Goal: Task Accomplishment & Management: Manage account settings

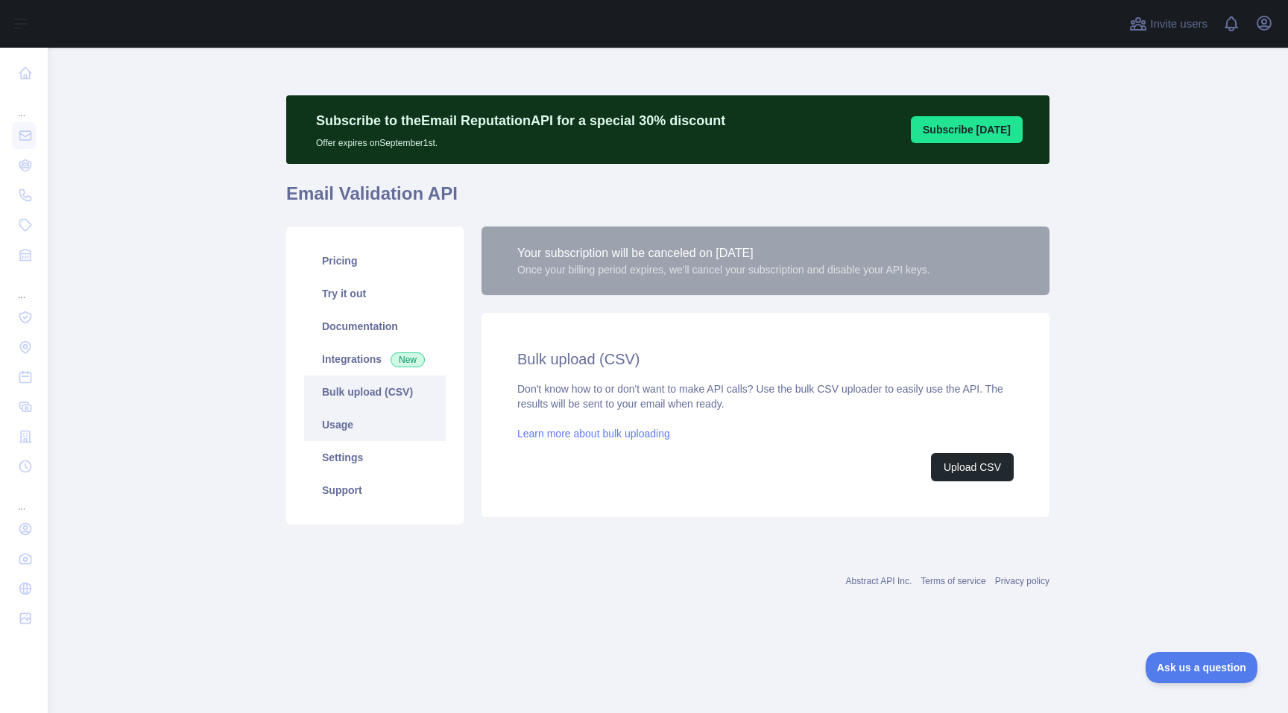
click at [367, 424] on link "Usage" at bounding box center [375, 424] width 142 height 33
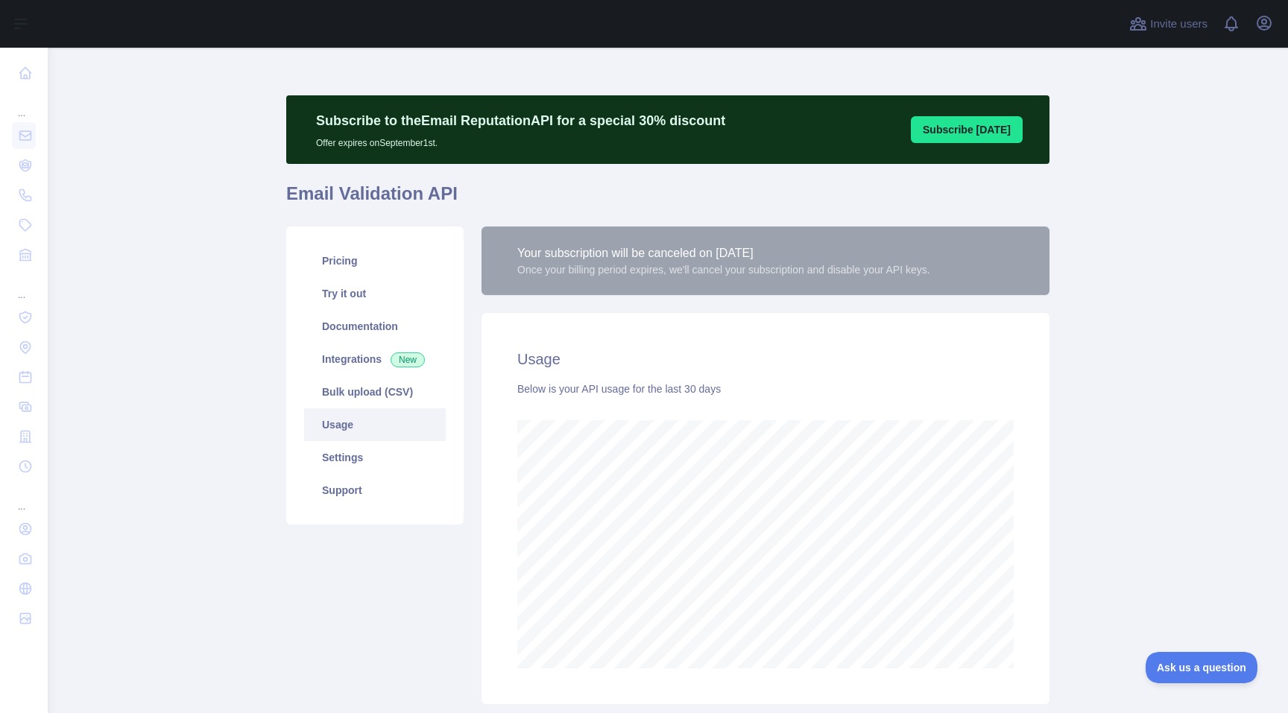
scroll to position [665, 1240]
click at [1262, 25] on icon "button" at bounding box center [1264, 23] width 18 height 18
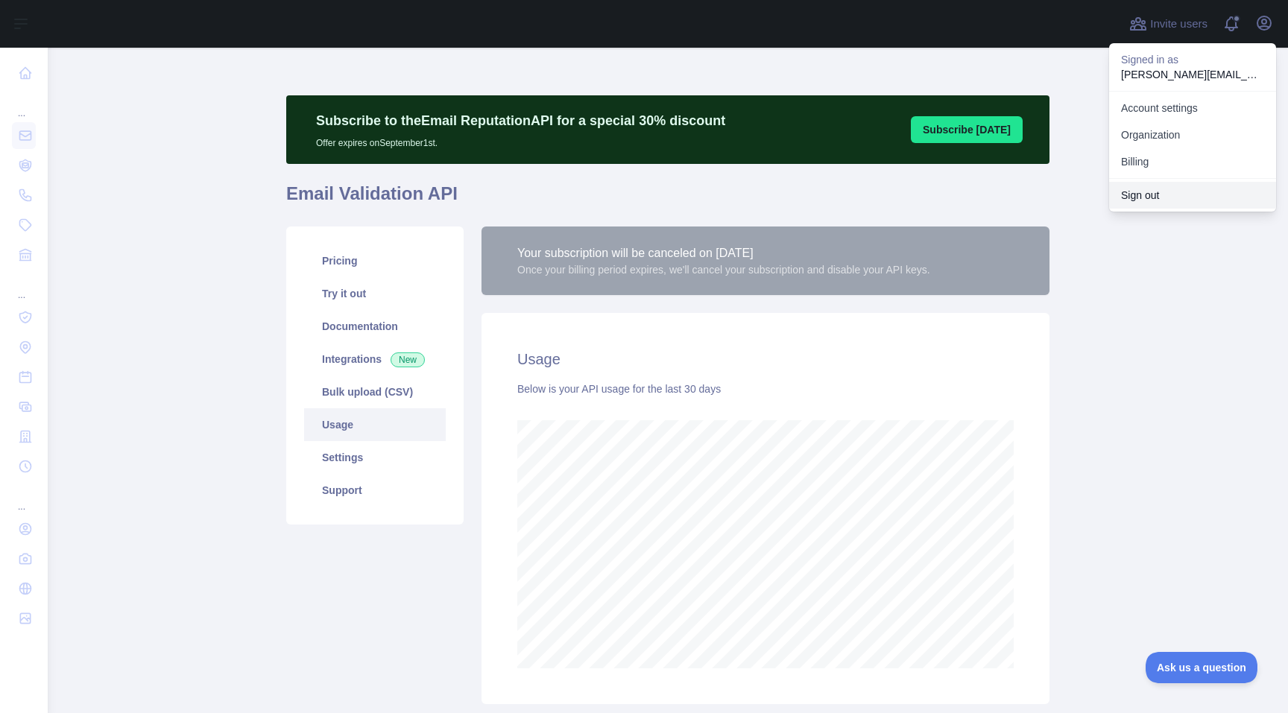
click at [1200, 200] on button "Sign out" at bounding box center [1192, 195] width 167 height 27
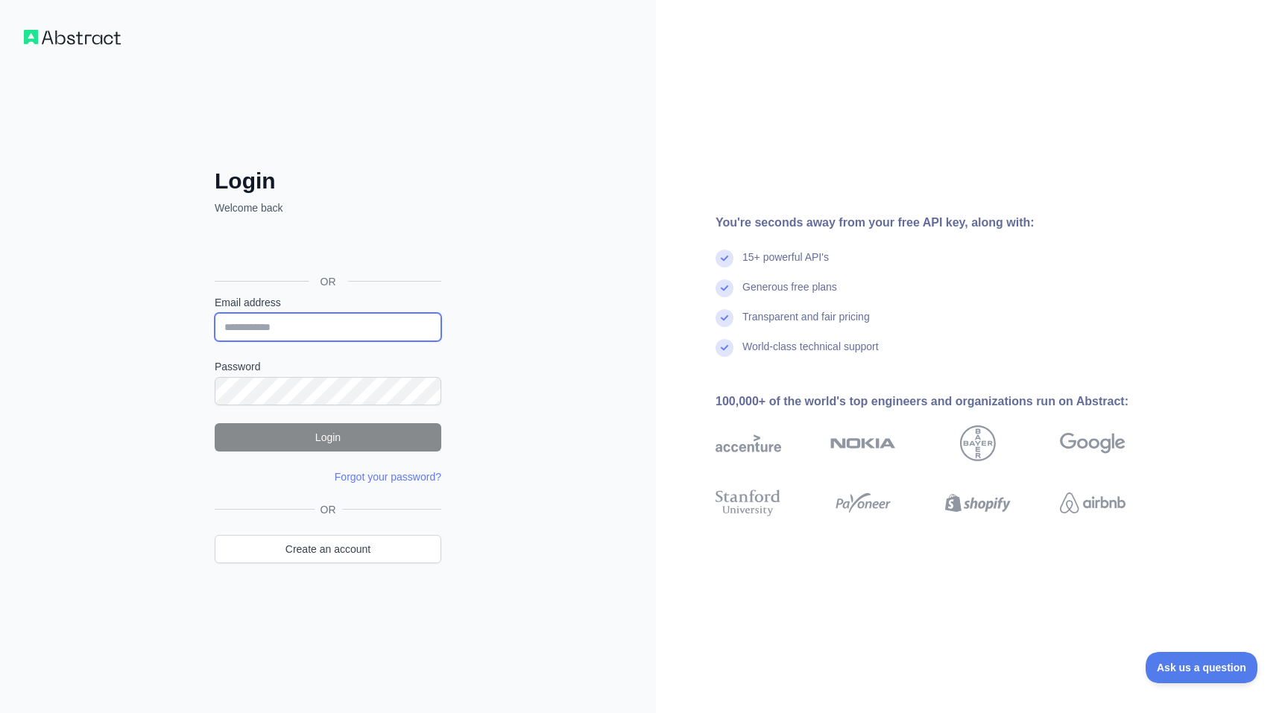
type input "**********"
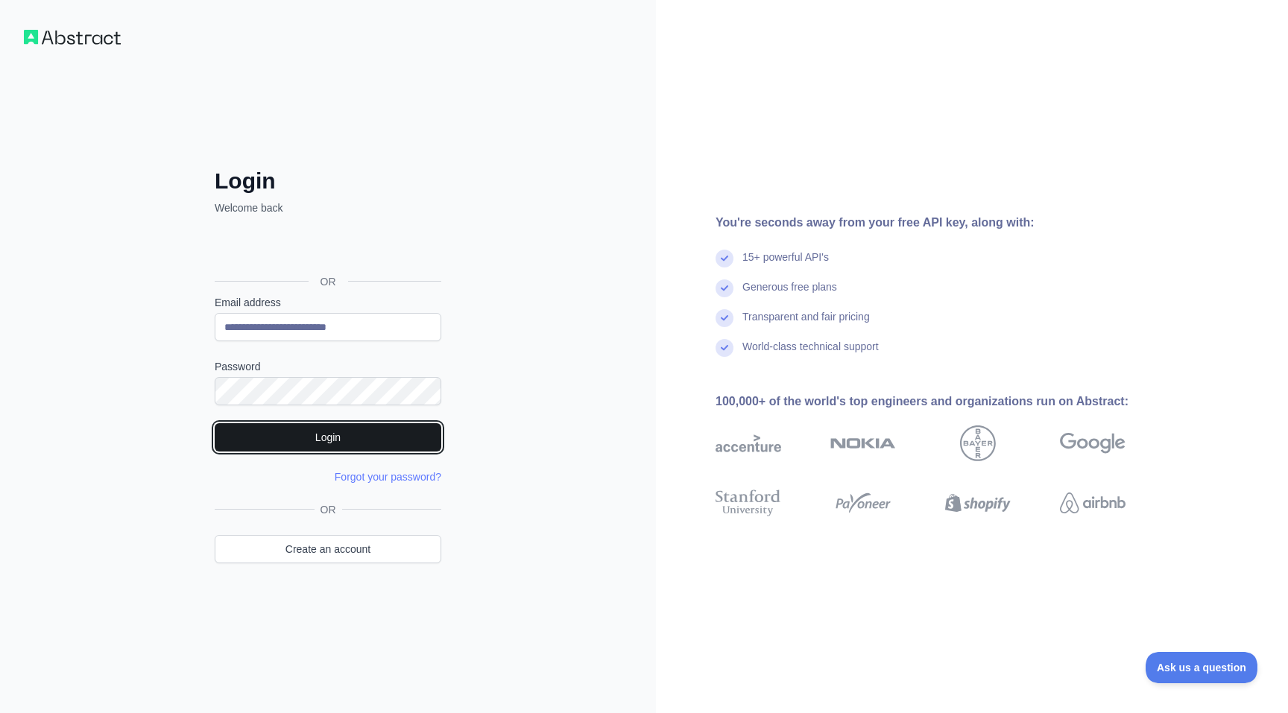
click at [323, 449] on button "Login" at bounding box center [328, 437] width 227 height 28
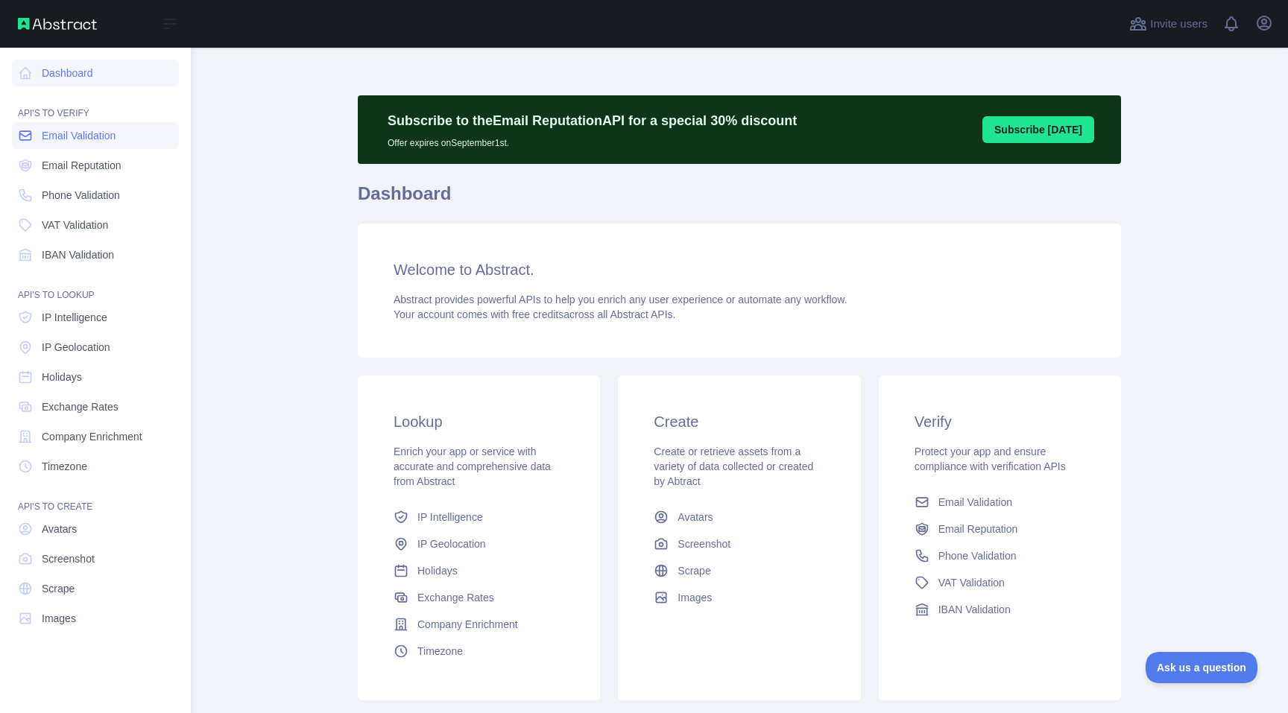
click at [51, 133] on span "Email Validation" at bounding box center [79, 135] width 74 height 15
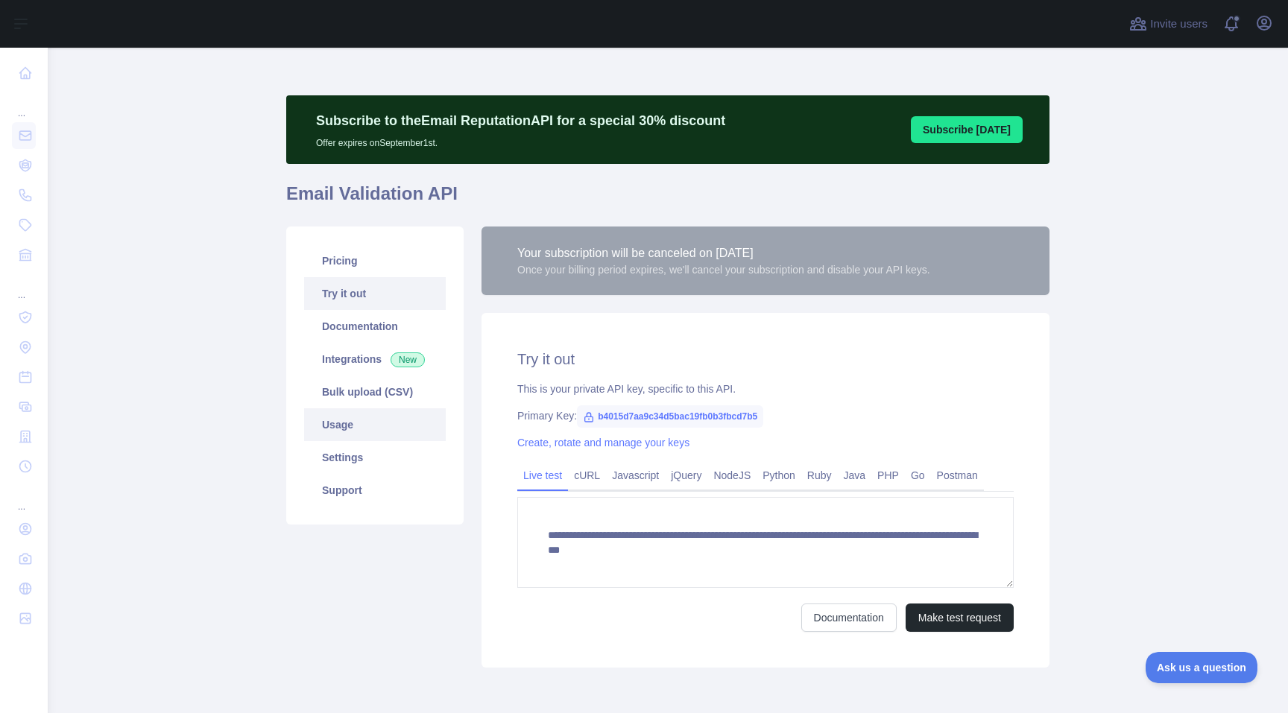
click at [372, 435] on link "Usage" at bounding box center [375, 424] width 142 height 33
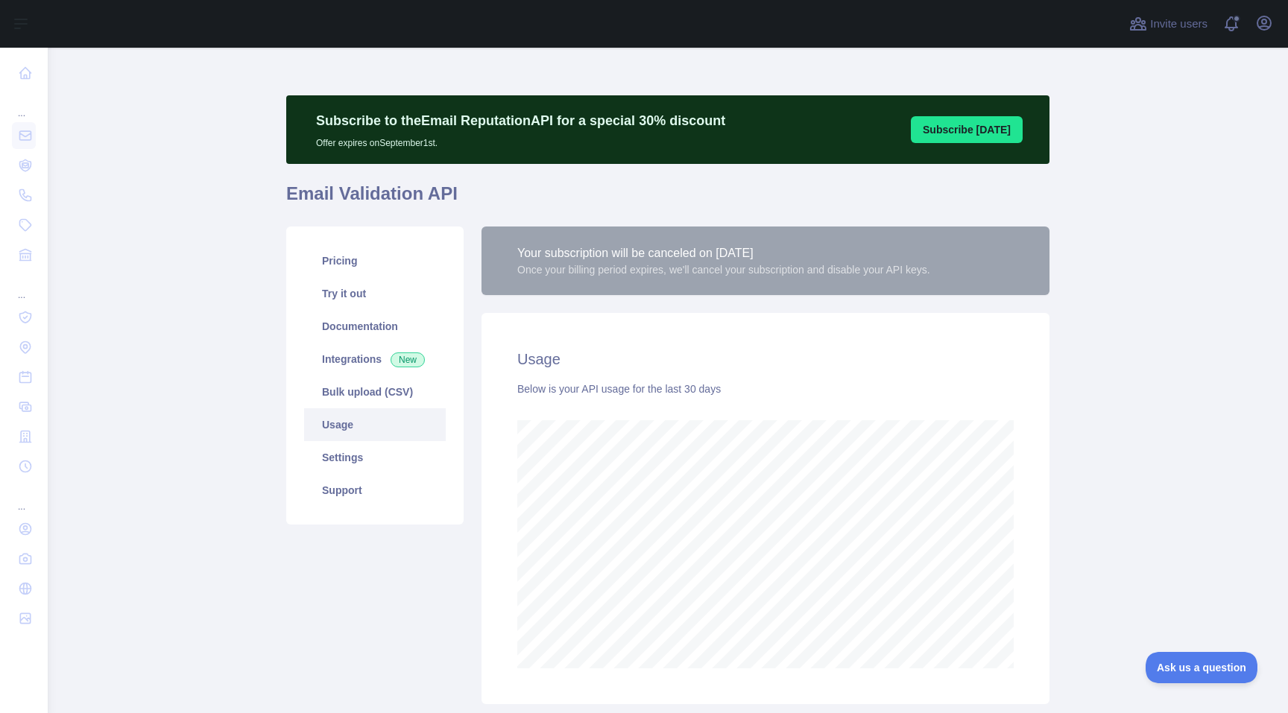
scroll to position [665, 1240]
click at [1244, 31] on span at bounding box center [1237, 24] width 30 height 48
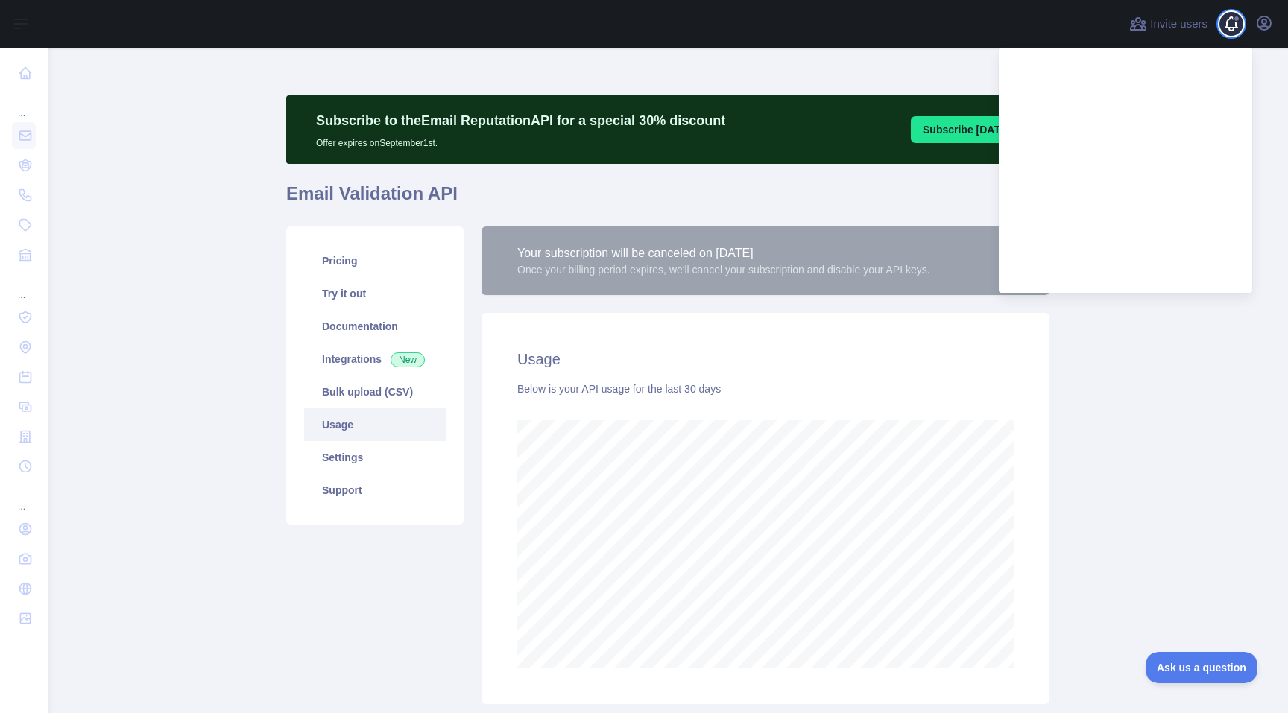
click at [1236, 28] on span at bounding box center [1237, 24] width 30 height 48
